Goal: Task Accomplishment & Management: Manage account settings

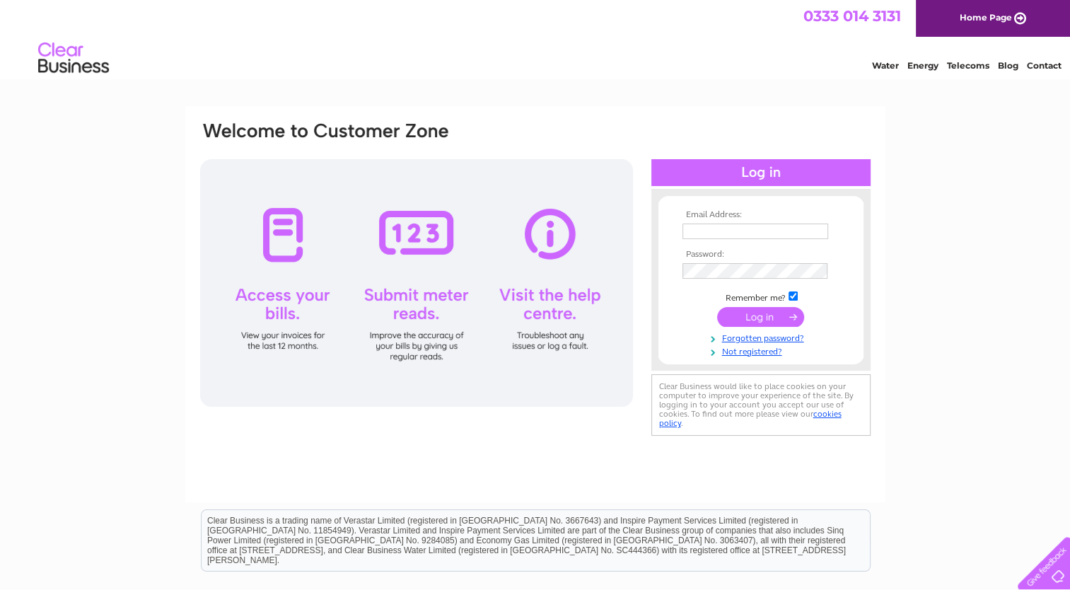
click at [705, 229] on input "text" at bounding box center [756, 232] width 146 height 16
type input "richardjoyce13@btconnect.com"
click at [767, 318] on input "submit" at bounding box center [760, 318] width 87 height 20
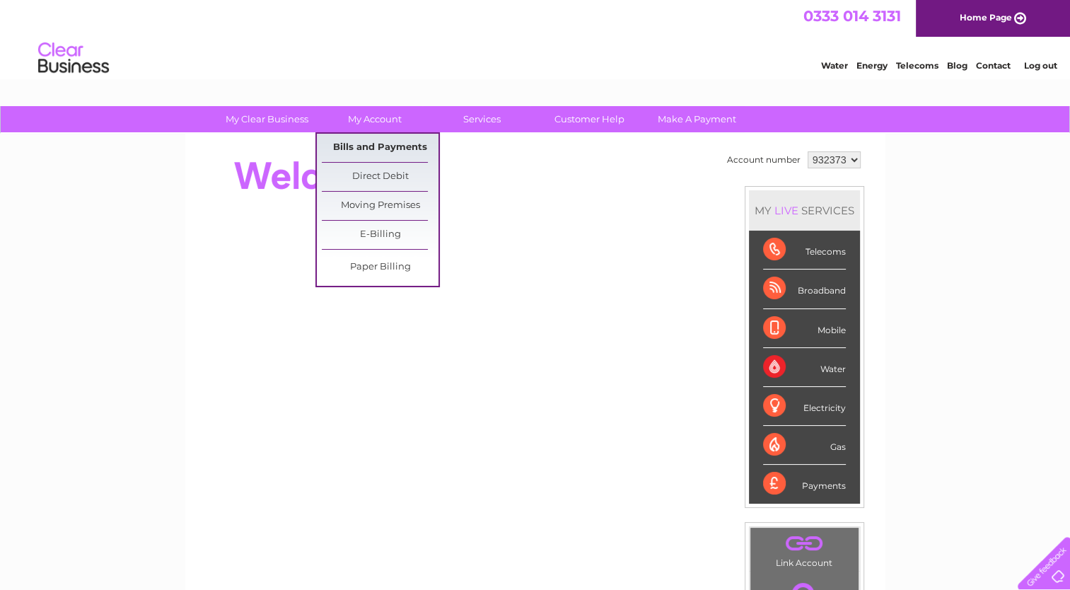
click at [385, 144] on link "Bills and Payments" at bounding box center [380, 148] width 117 height 28
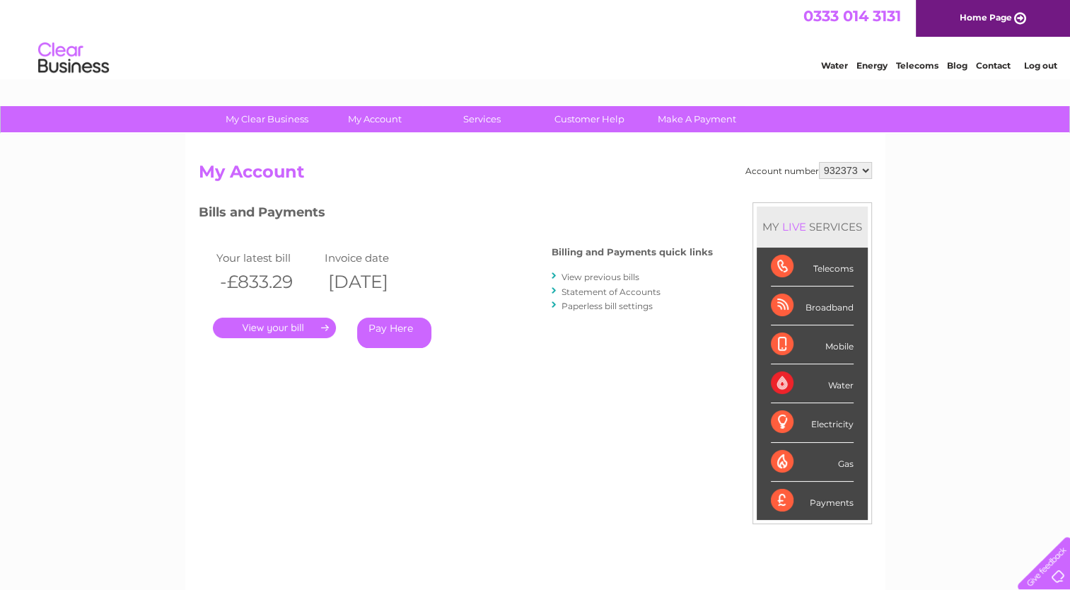
click at [294, 325] on link "." at bounding box center [274, 328] width 123 height 21
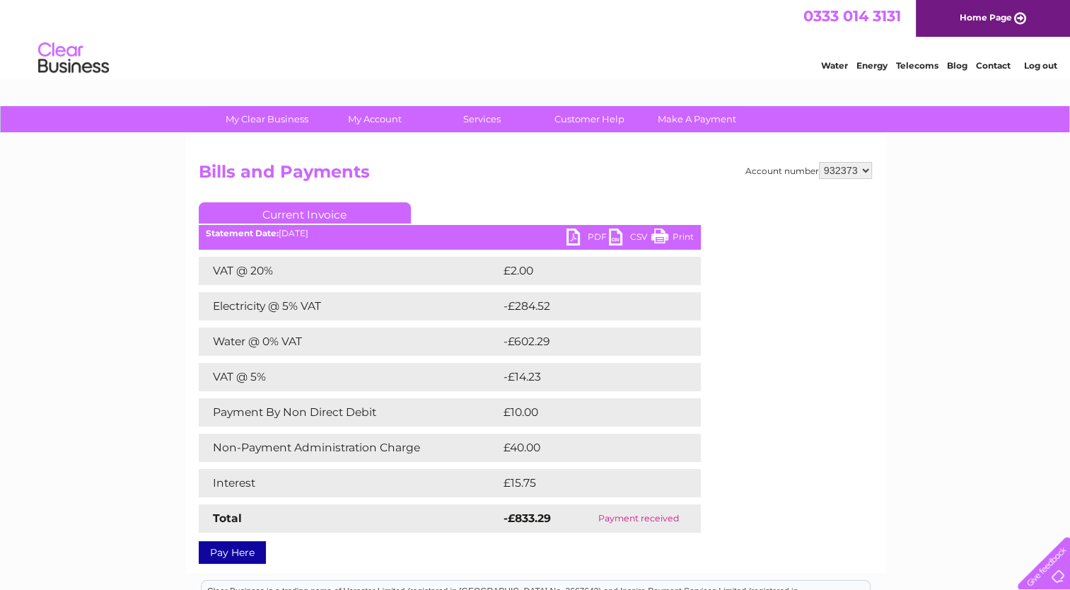
click at [865, 170] on select "932373" at bounding box center [845, 170] width 53 height 17
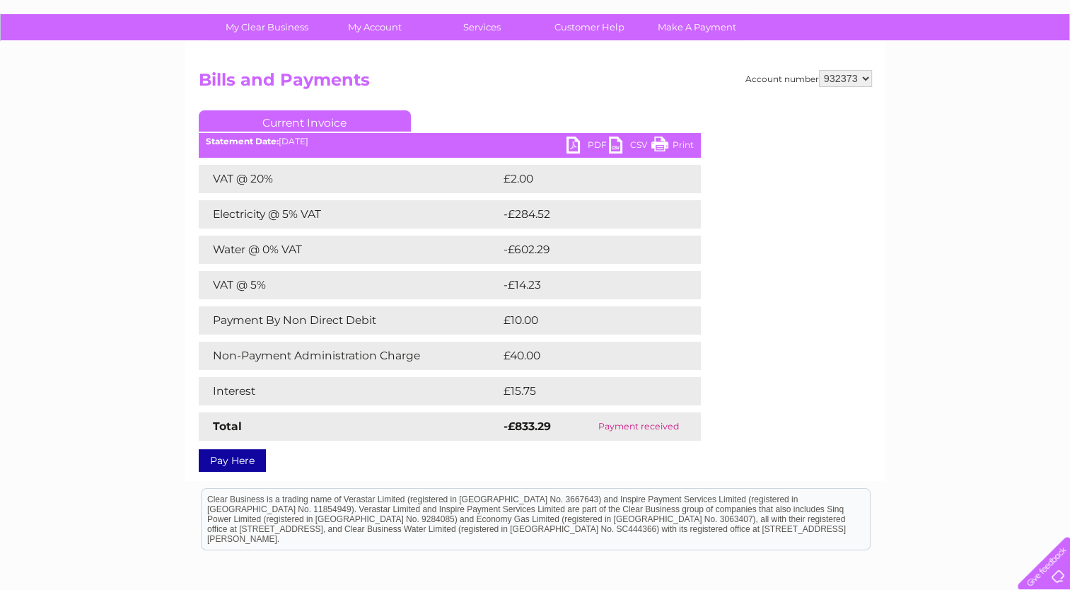
scroll to position [71, 0]
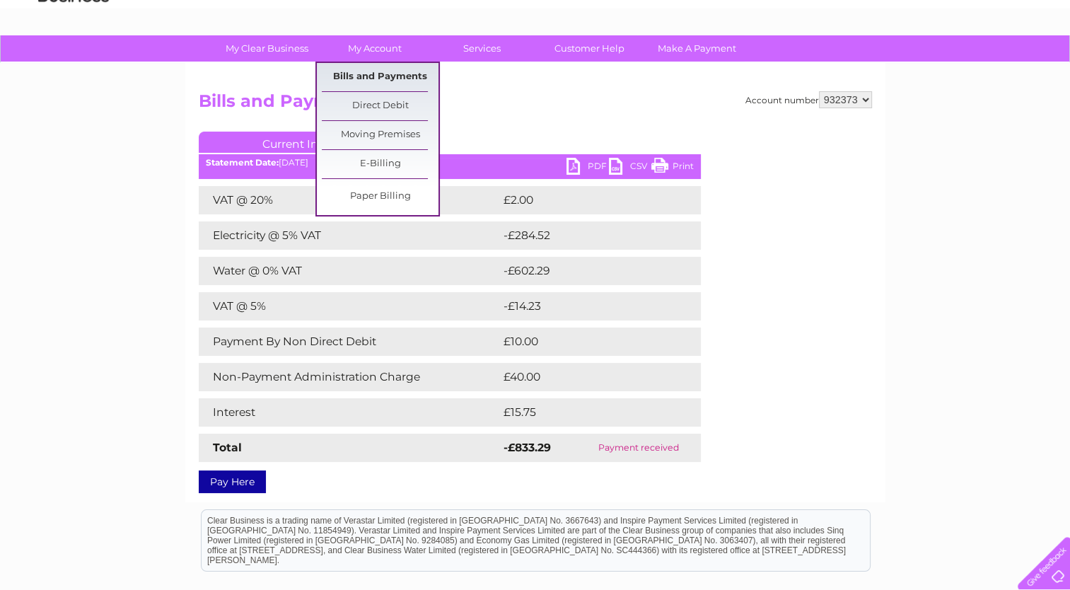
click at [384, 74] on link "Bills and Payments" at bounding box center [380, 77] width 117 height 28
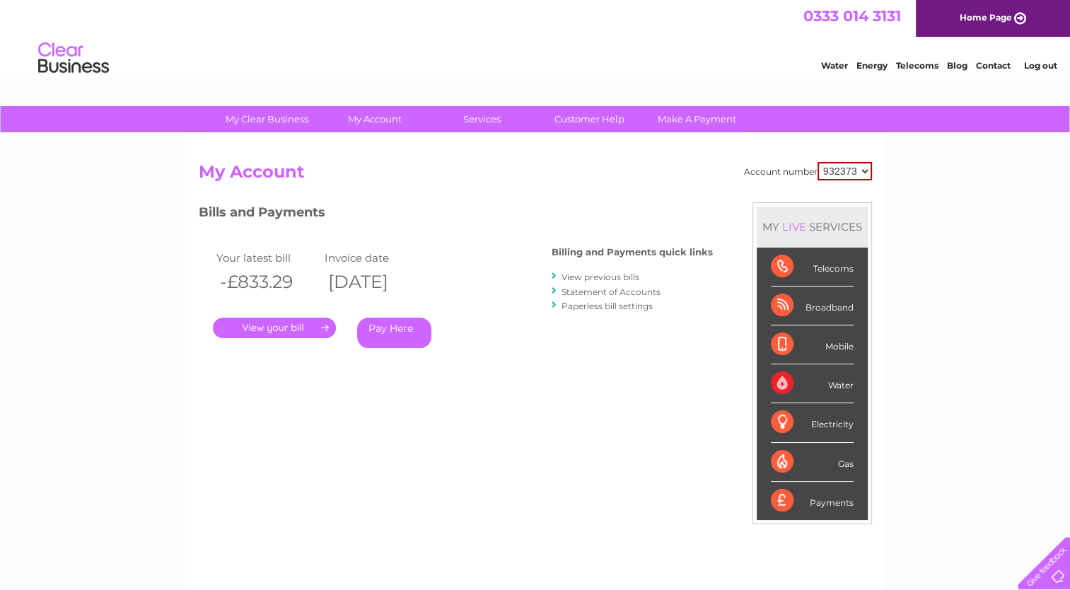
click at [783, 421] on div "Electricity" at bounding box center [812, 422] width 83 height 39
click at [604, 272] on link "View previous bills" at bounding box center [601, 277] width 78 height 11
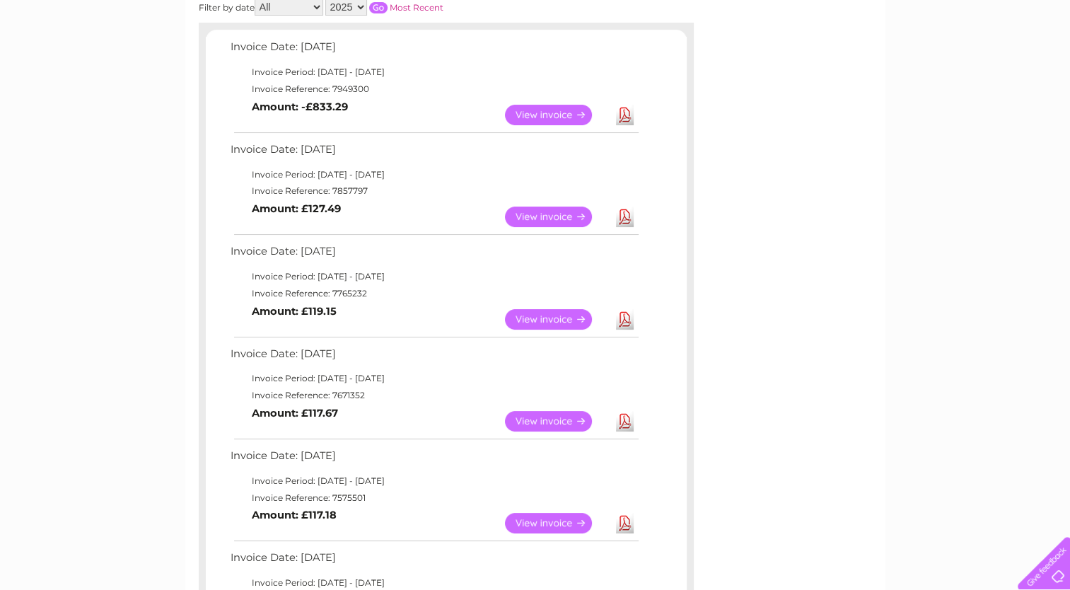
scroll to position [212, 0]
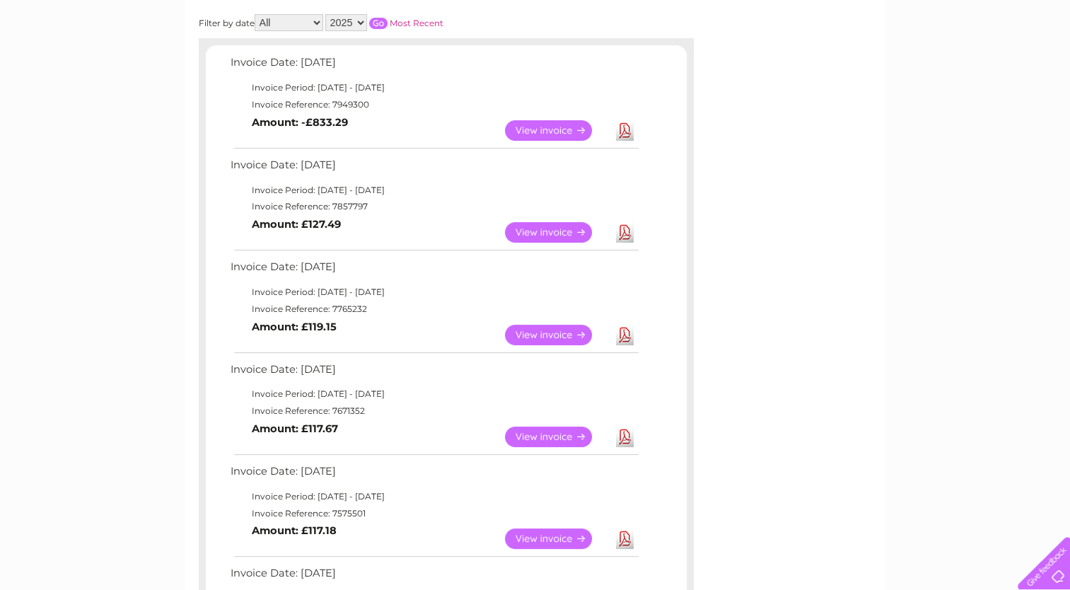
click at [560, 126] on link "View" at bounding box center [557, 130] width 104 height 21
click at [554, 232] on link "View" at bounding box center [557, 232] width 104 height 21
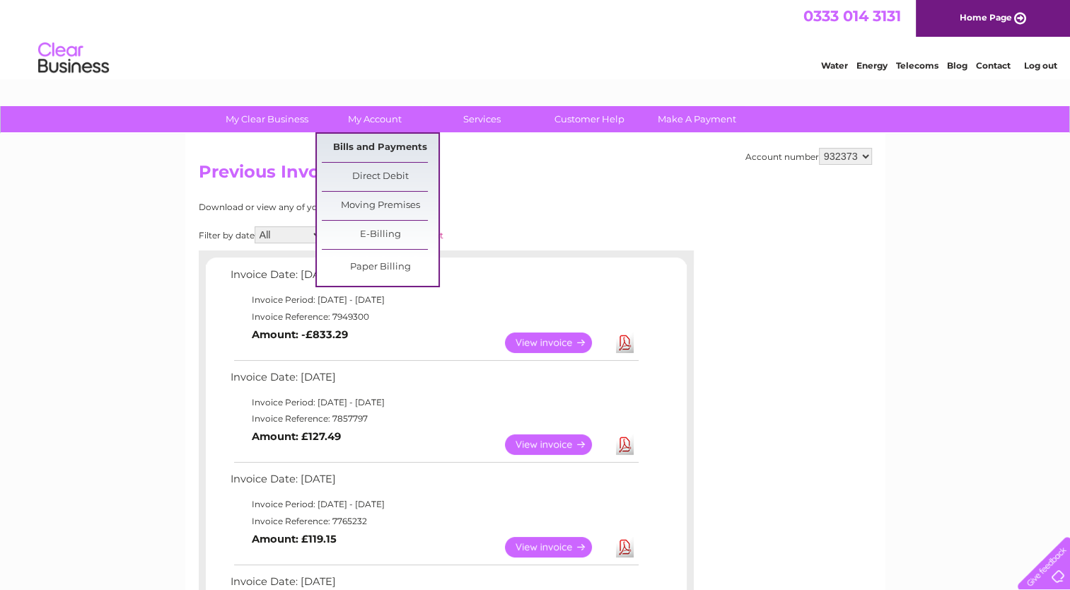
click at [387, 145] on link "Bills and Payments" at bounding box center [380, 148] width 117 height 28
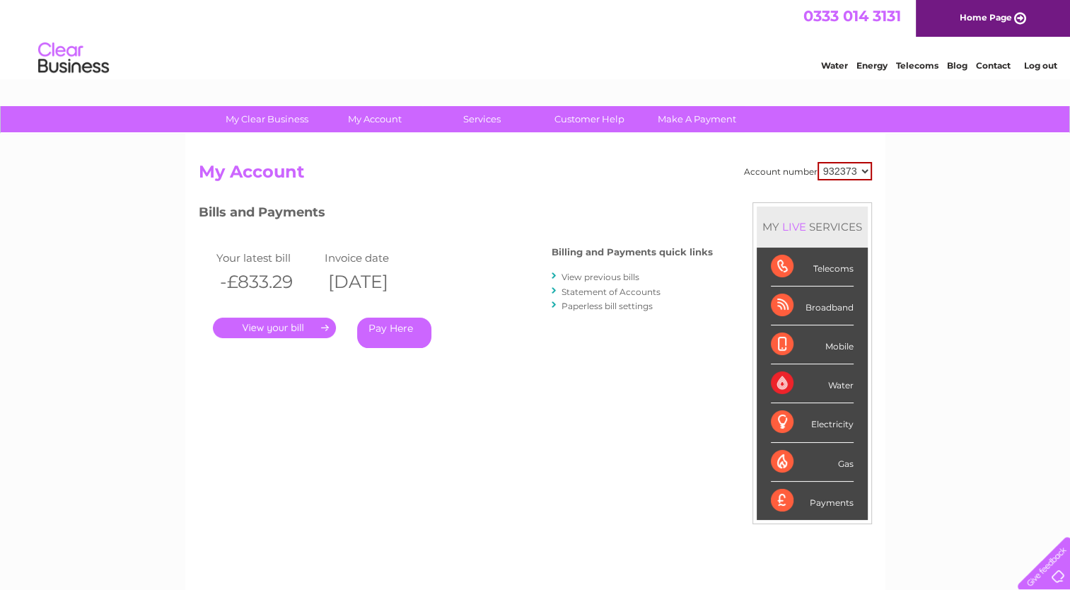
click at [302, 325] on link "." at bounding box center [274, 328] width 123 height 21
